Goal: Check status

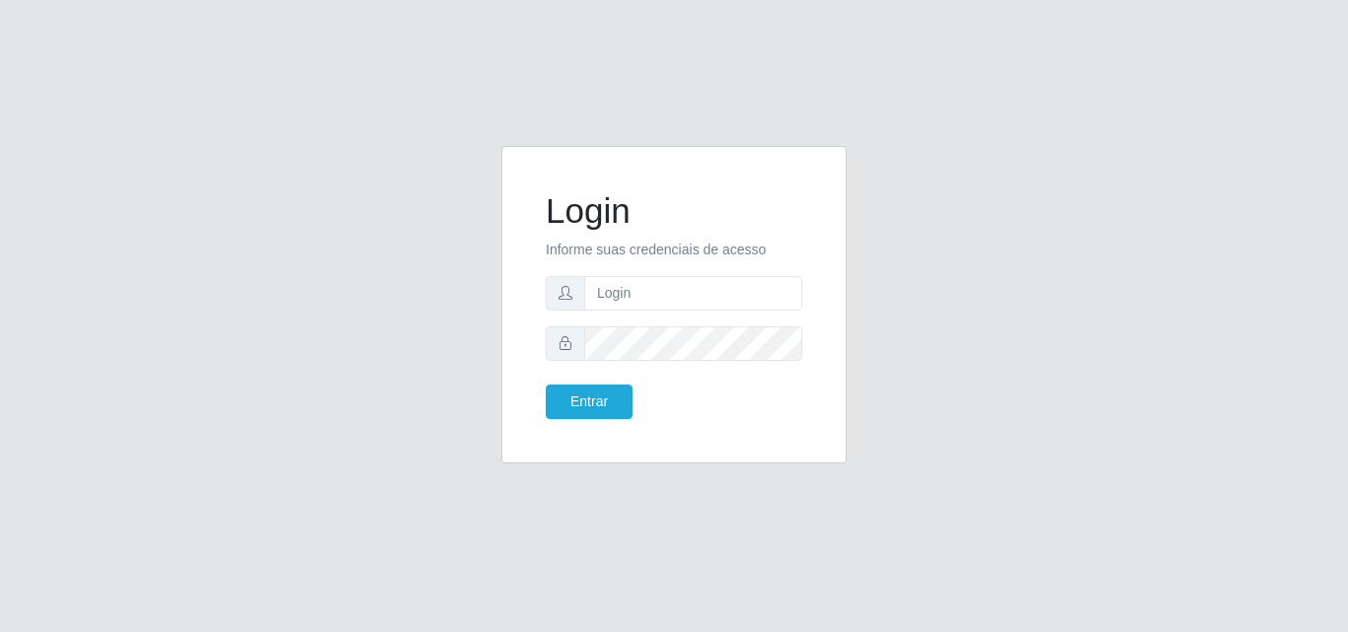
type input "[EMAIL_ADDRESS][DOMAIN_NAME]"
click at [546, 385] on button "Entrar" at bounding box center [589, 402] width 87 height 35
click at [620, 411] on button "Entrar" at bounding box center [589, 402] width 87 height 35
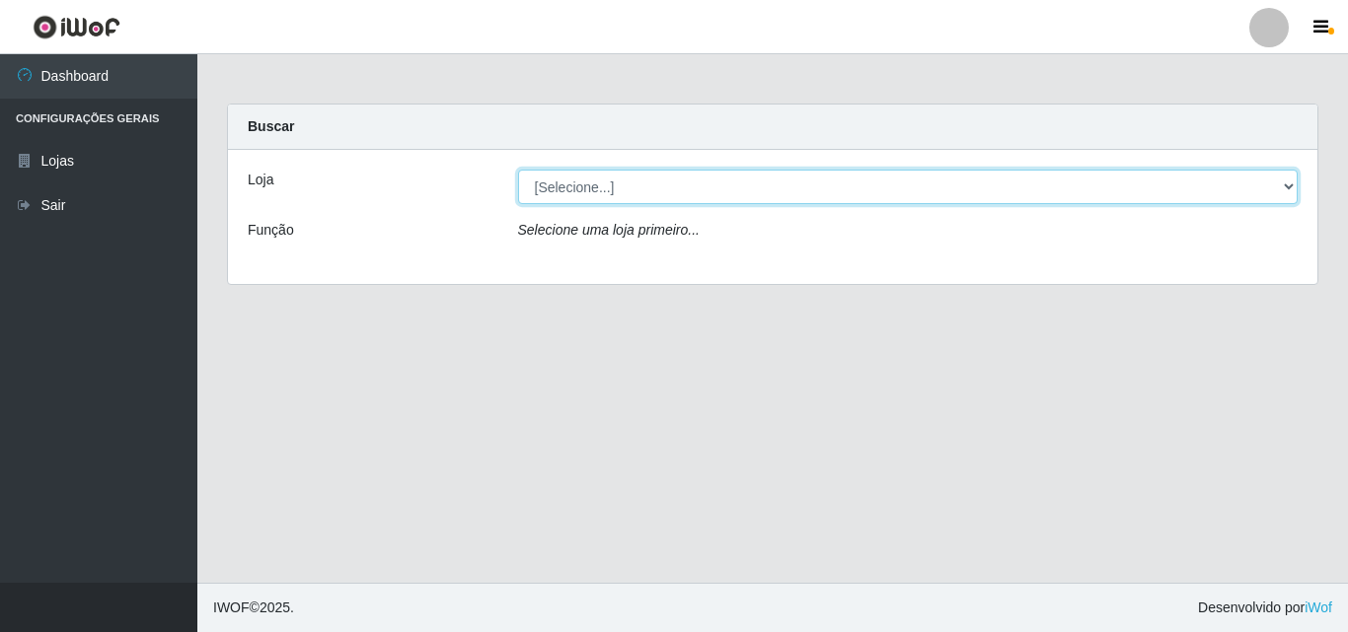
click at [1288, 186] on select "[Selecione...] Corte Fácil - Unidade Emaús" at bounding box center [908, 187] width 780 height 35
select select "201"
click at [518, 170] on select "[Selecione...] Corte Fácil - Unidade Emaús" at bounding box center [908, 187] width 780 height 35
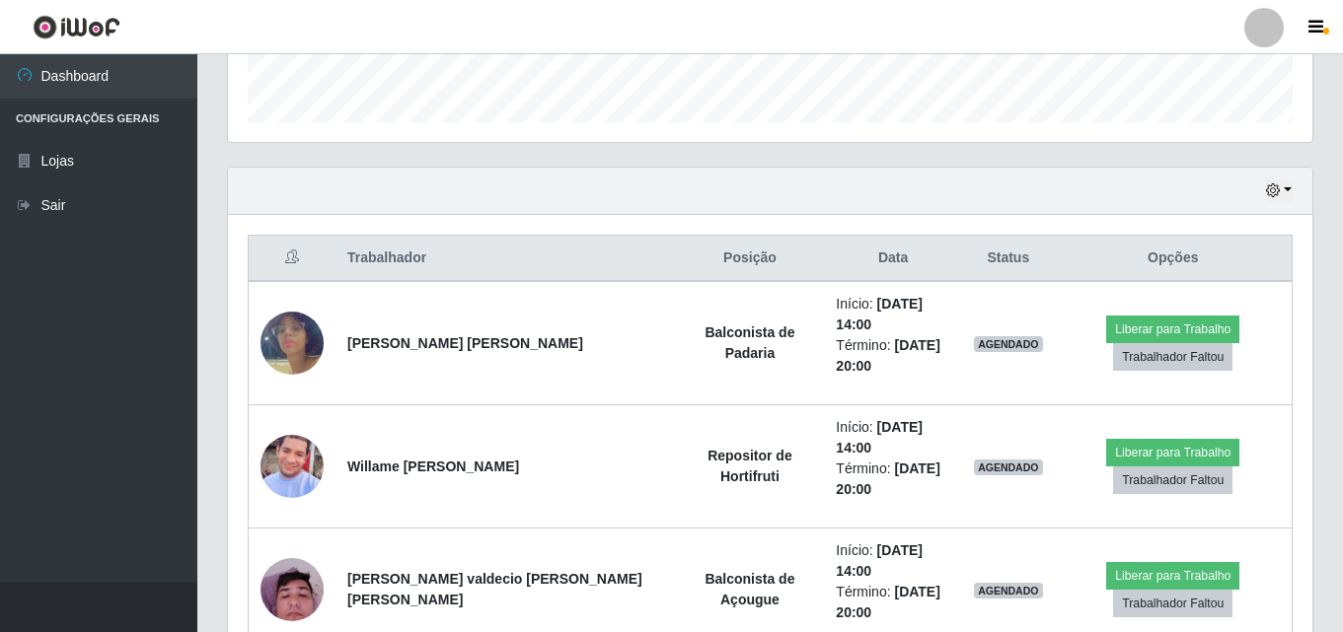
scroll to position [590, 0]
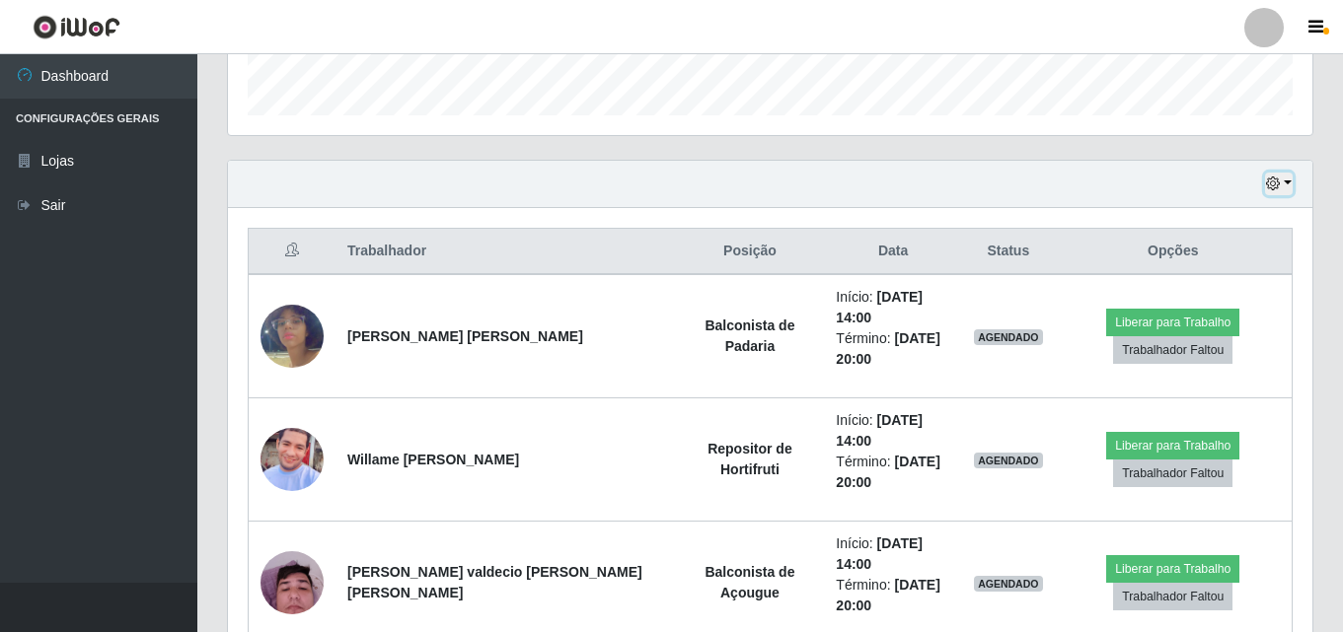
click at [1288, 184] on button "button" at bounding box center [1279, 184] width 28 height 23
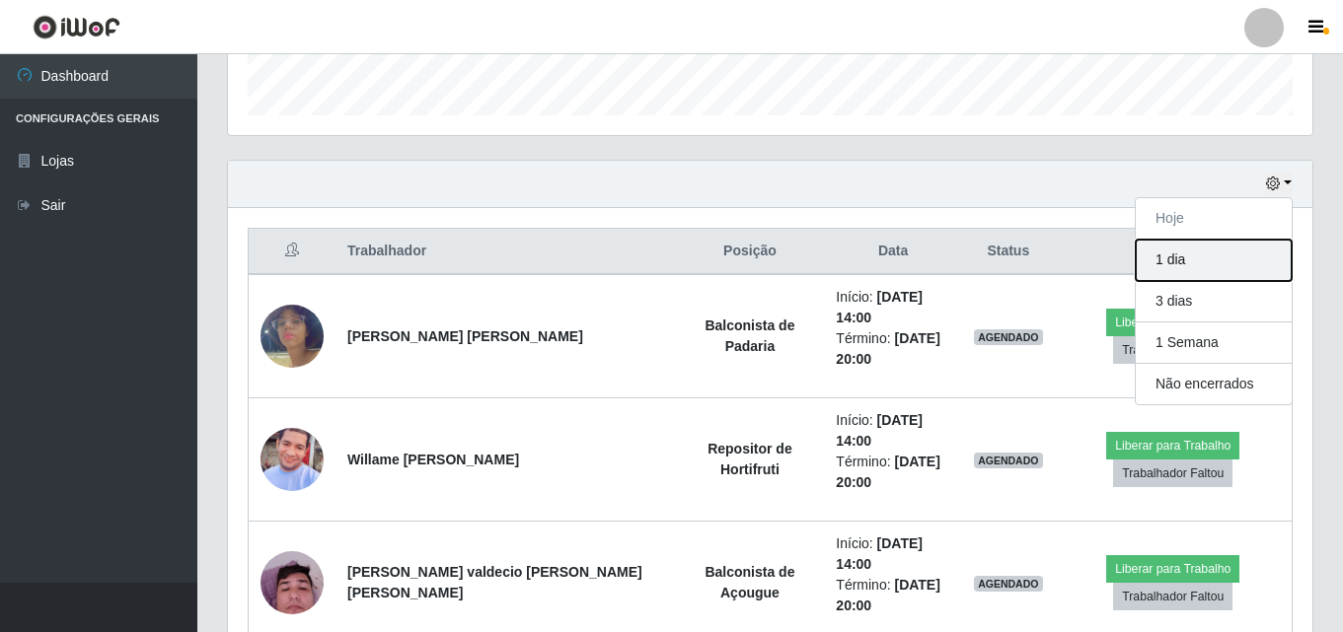
click at [1178, 255] on button "1 dia" at bounding box center [1214, 260] width 156 height 41
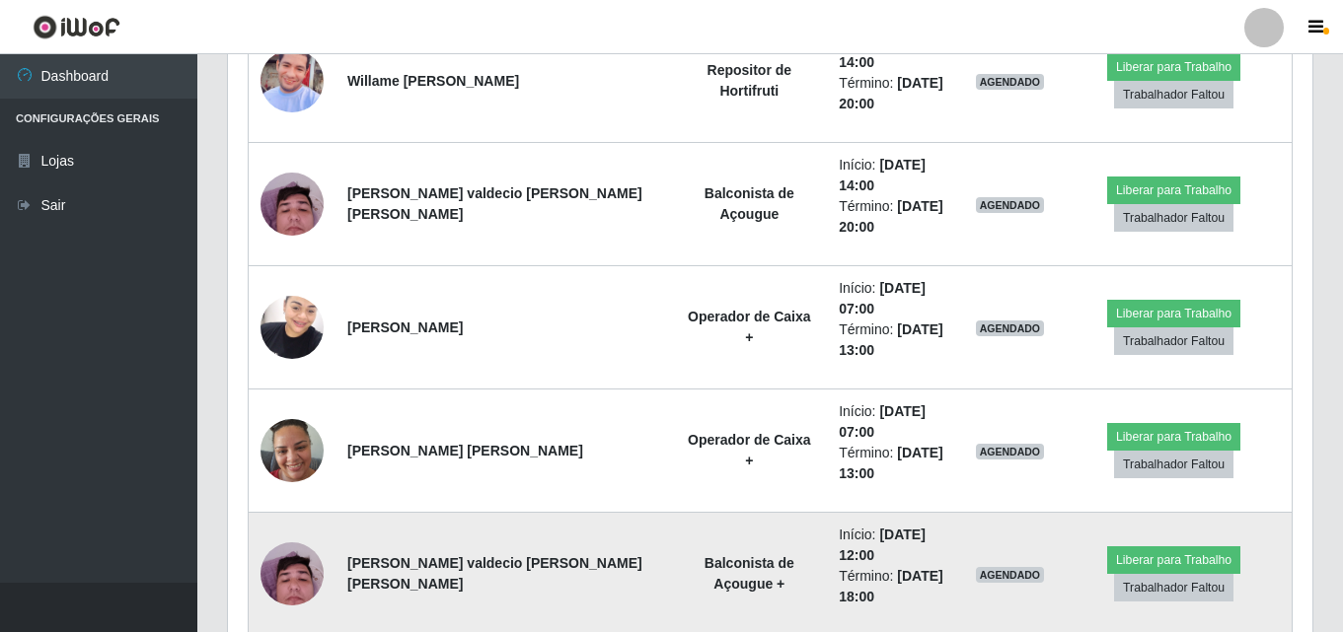
scroll to position [654, 0]
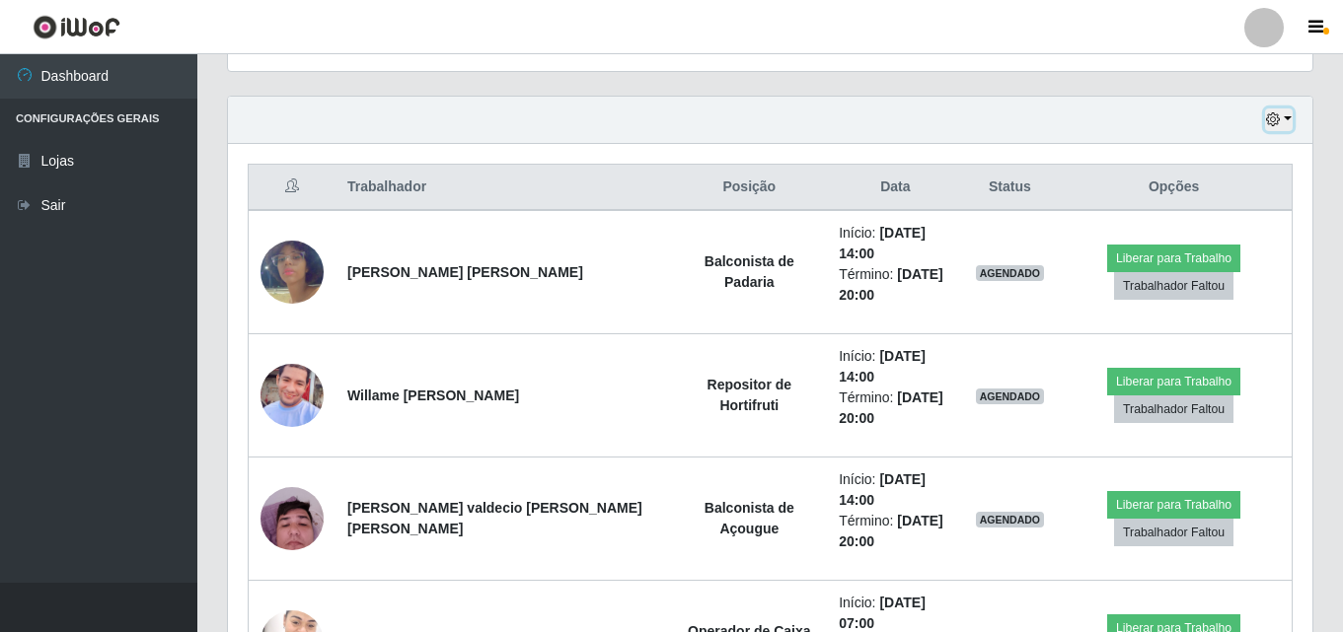
drag, startPoint x: 1283, startPoint y: 117, endPoint x: 1259, endPoint y: 129, distance: 26.5
click at [1280, 120] on button "button" at bounding box center [1279, 120] width 28 height 23
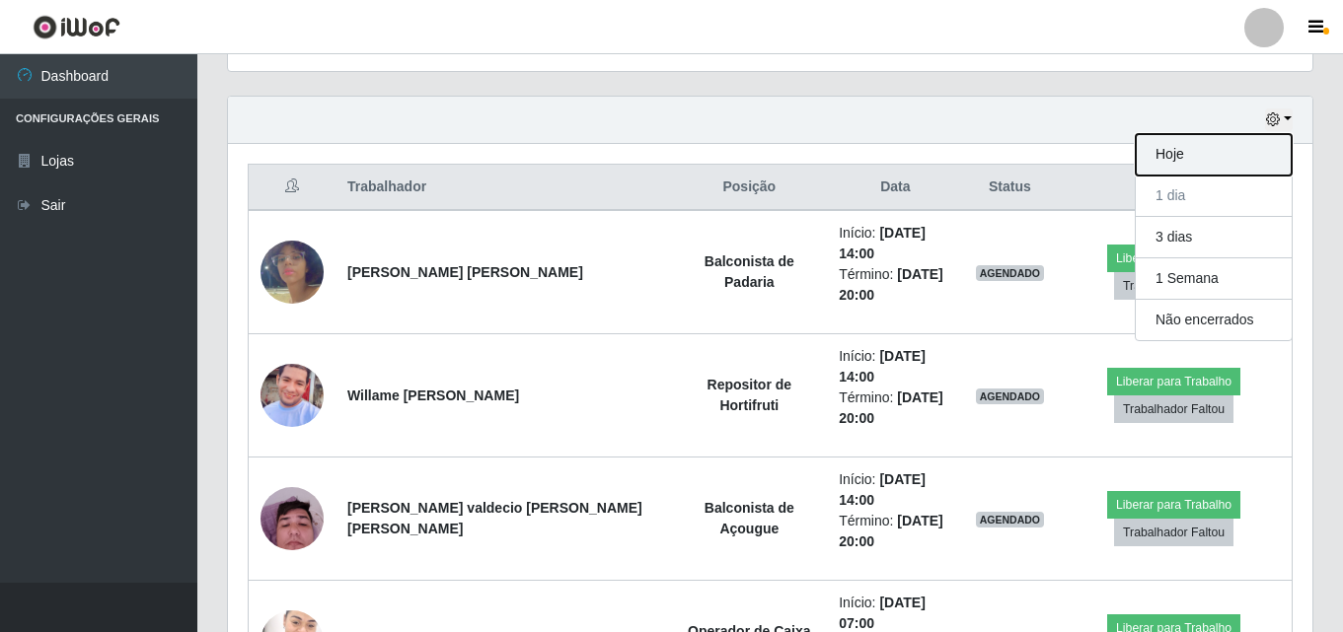
click at [1188, 156] on button "Hoje" at bounding box center [1214, 154] width 156 height 41
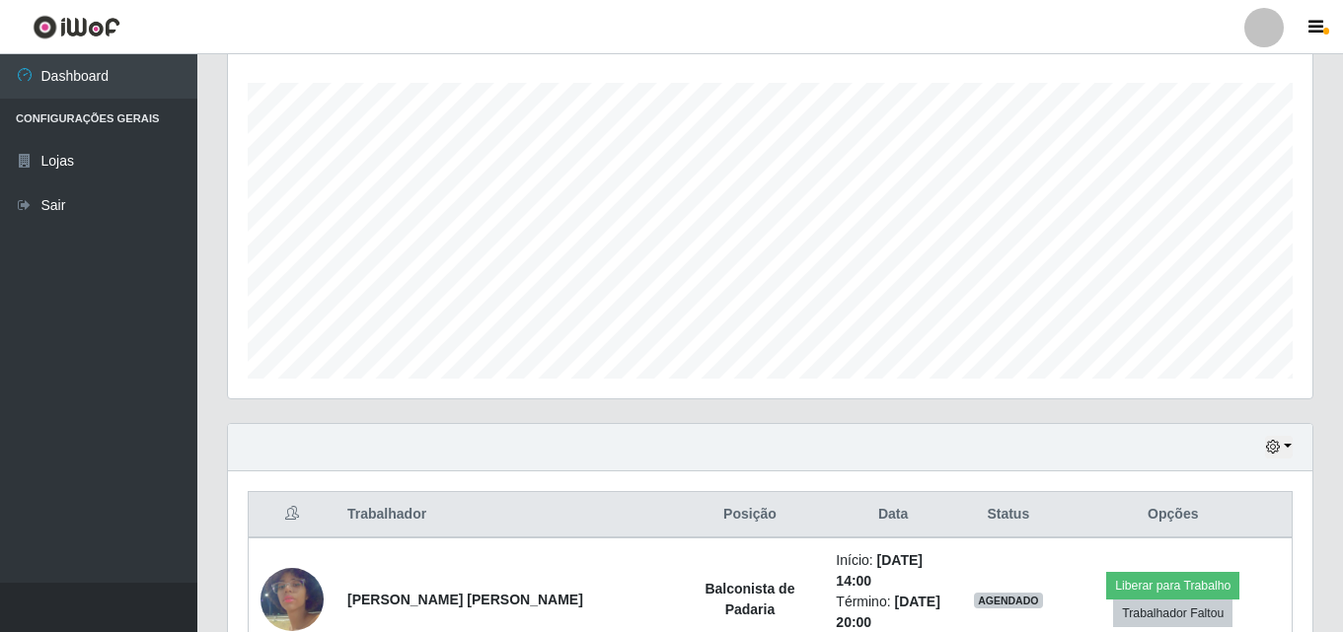
scroll to position [590, 0]
